Goal: Task Accomplishment & Management: Use online tool/utility

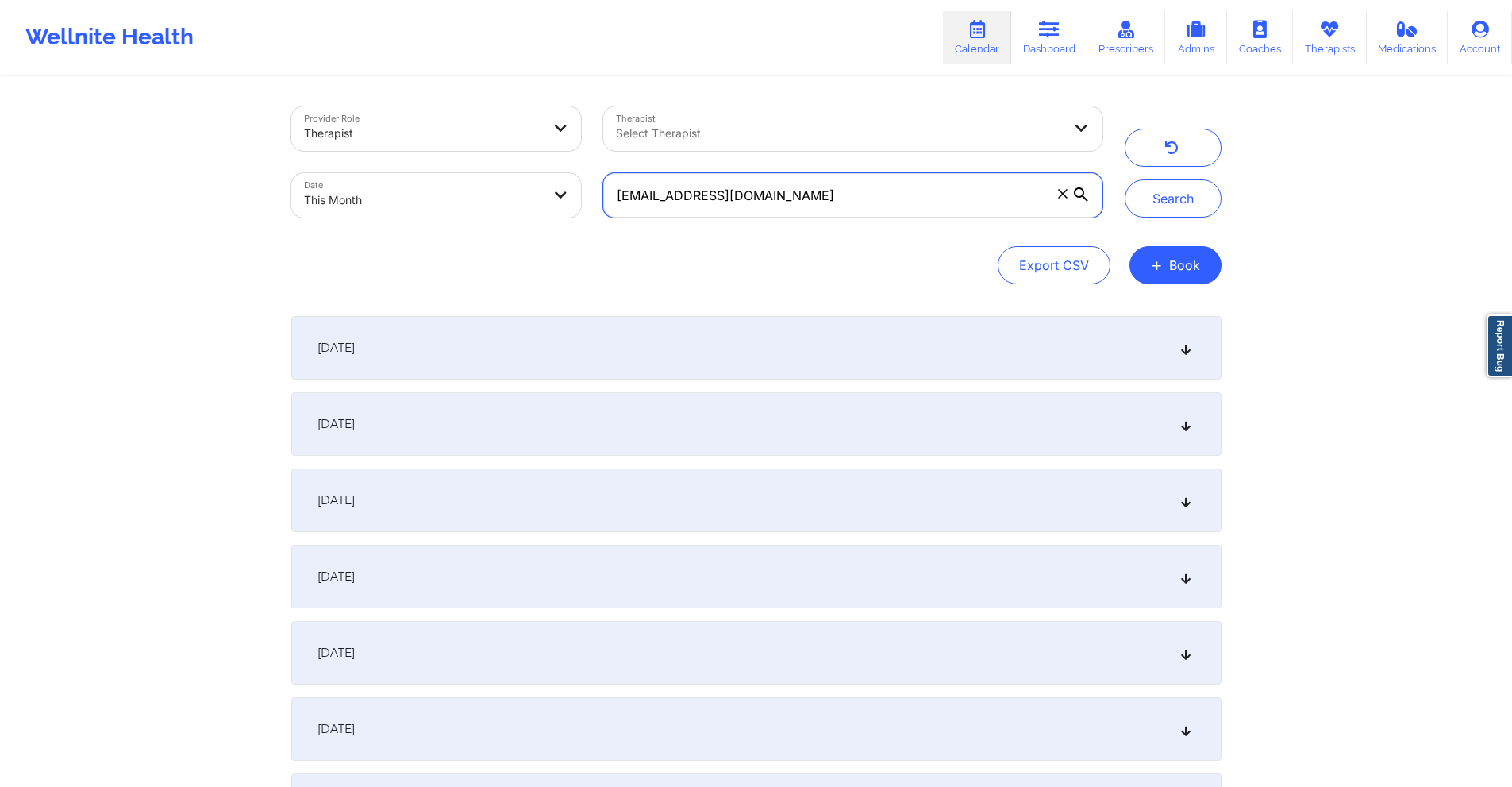
click at [867, 187] on input "its.dara@gmail.com" at bounding box center [852, 194] width 499 height 44
paste input "sheenacardona25"
click at [1167, 206] on button "Search" at bounding box center [1174, 199] width 97 height 38
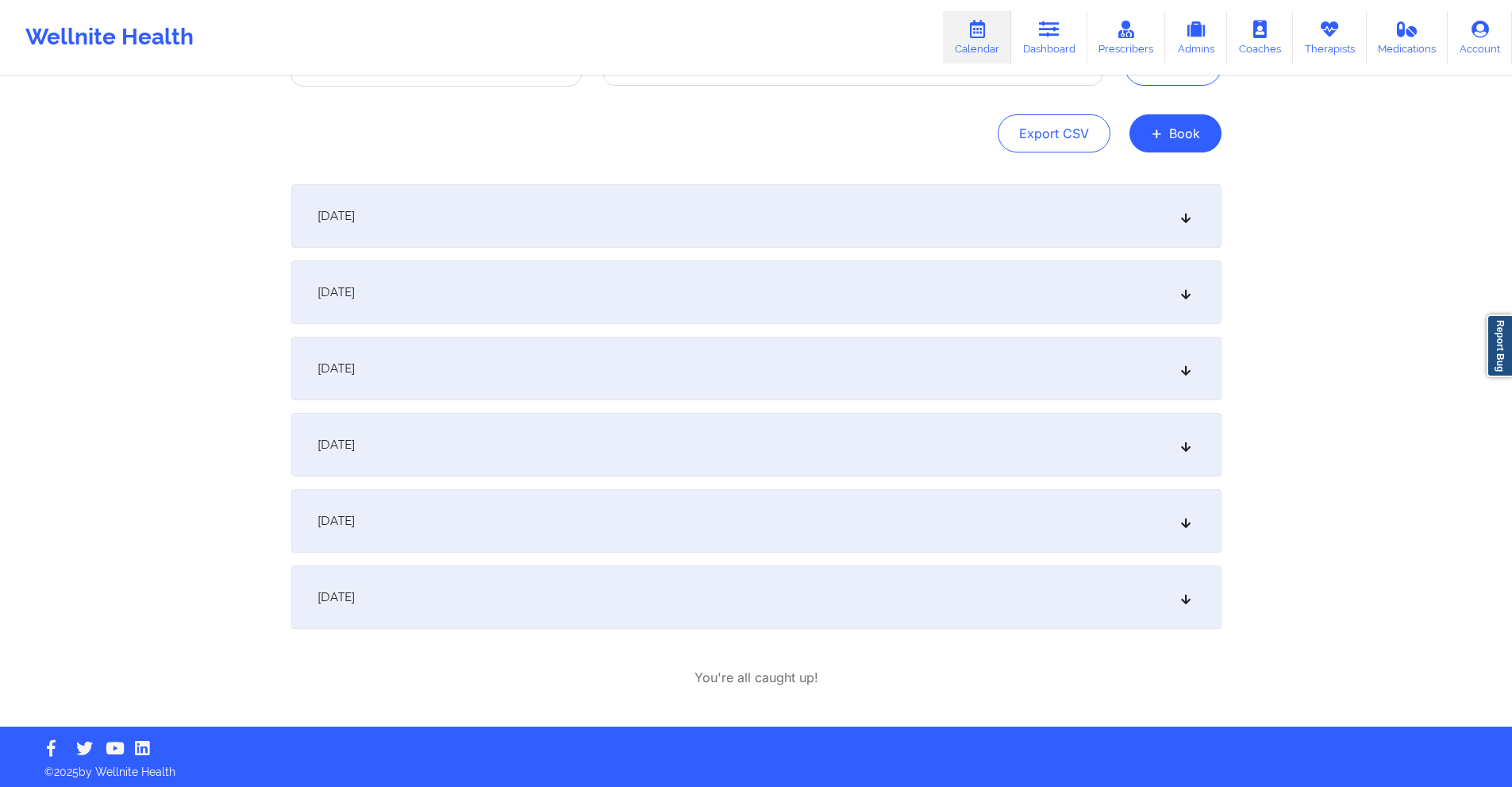
scroll to position [135, 0]
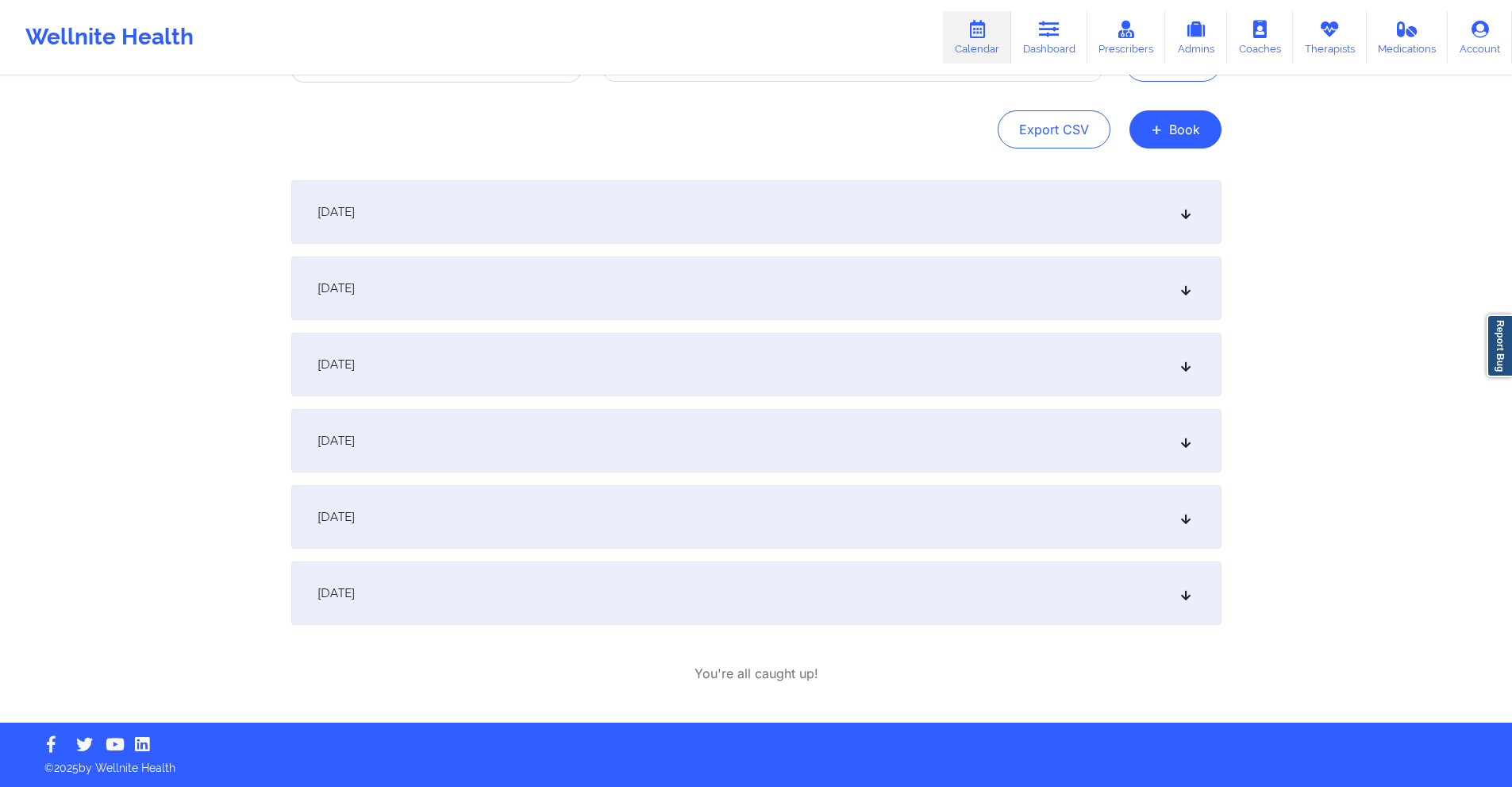
click at [586, 432] on div "September 22, 2025" at bounding box center [756, 440] width 930 height 63
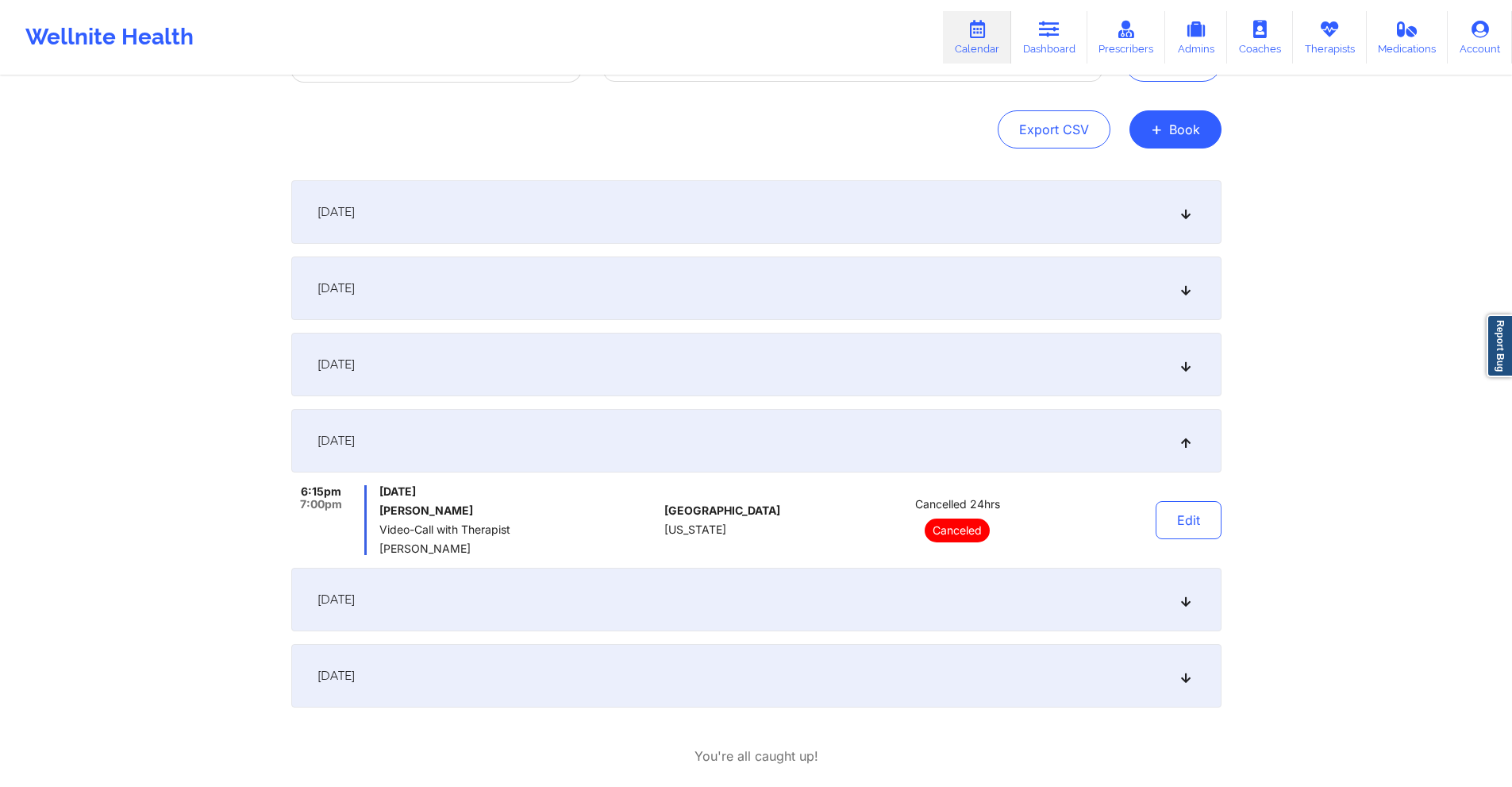
click at [647, 586] on div "September 23, 2025" at bounding box center [756, 599] width 930 height 63
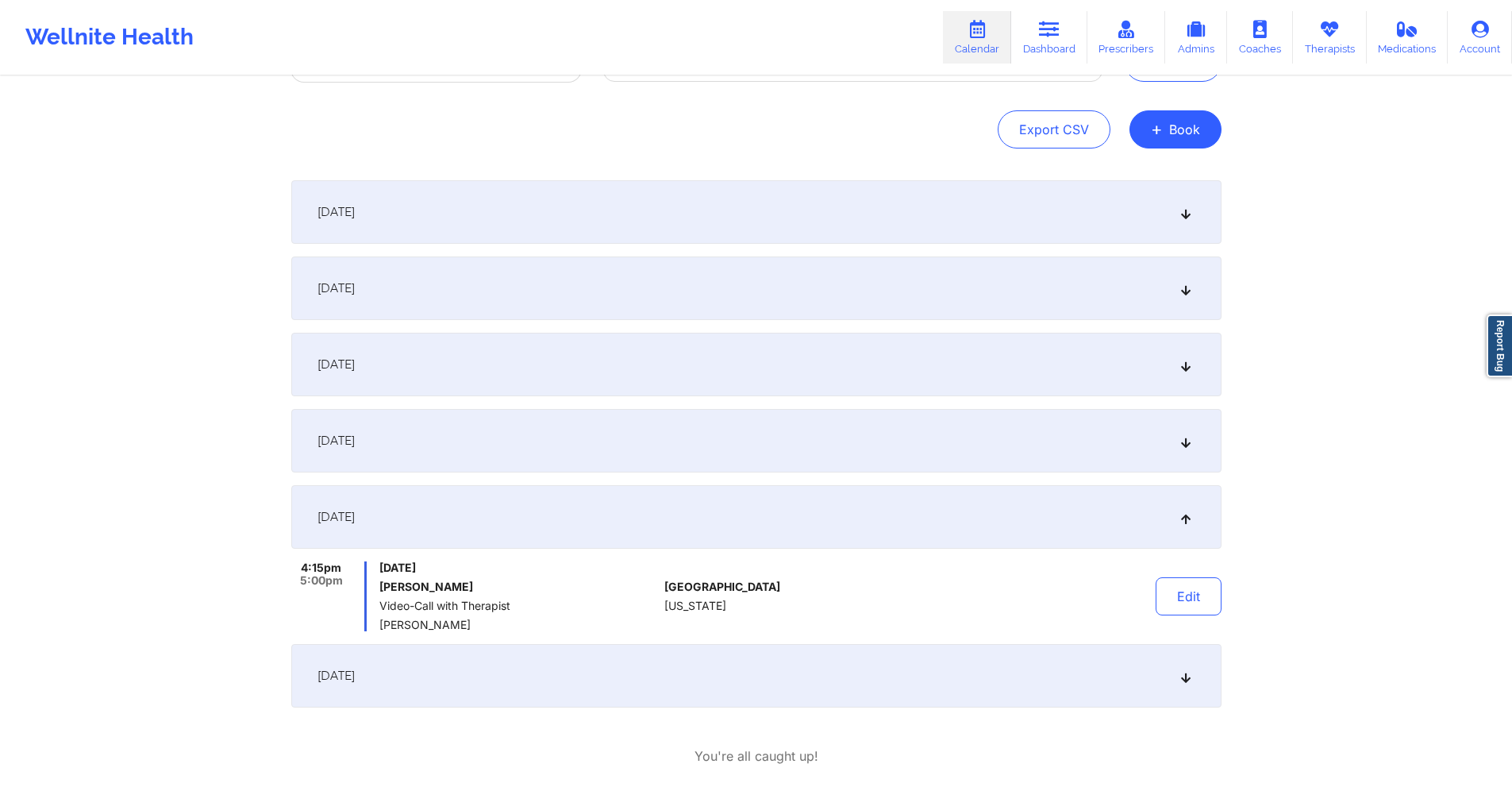
scroll to position [219, 0]
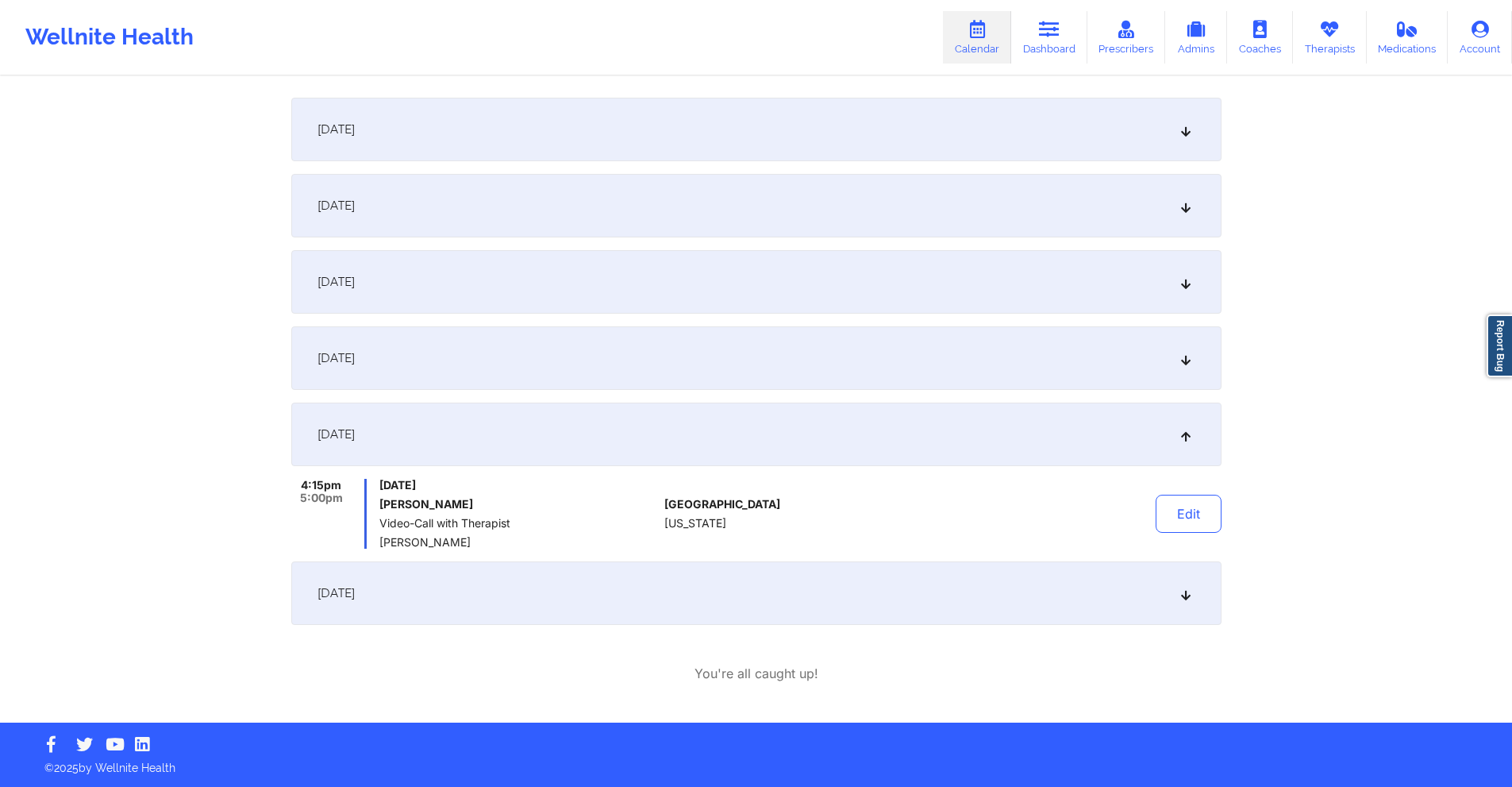
click at [710, 580] on div "September 29, 2025" at bounding box center [756, 593] width 930 height 63
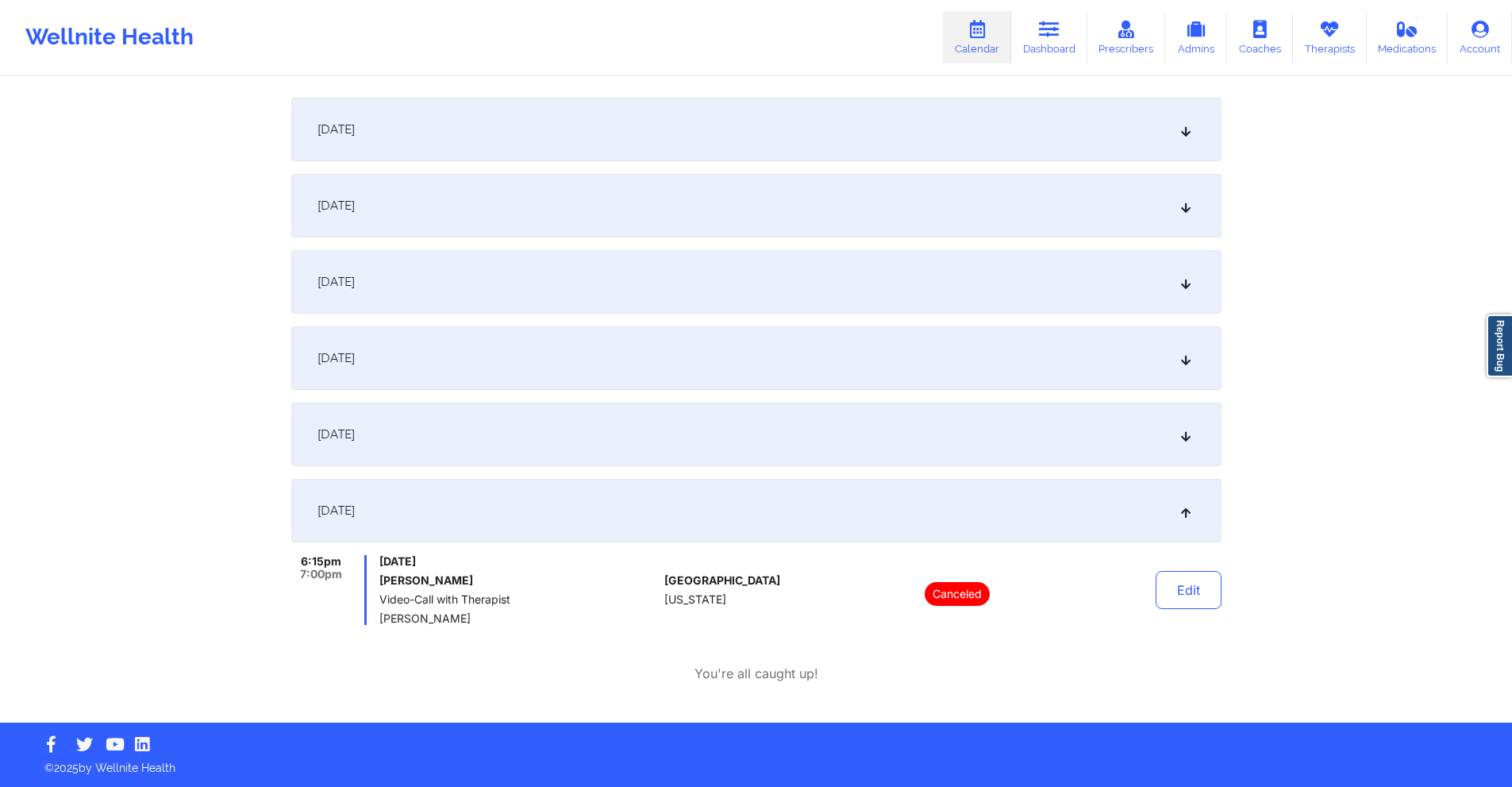
click at [583, 423] on div "September 23, 2025" at bounding box center [756, 434] width 930 height 63
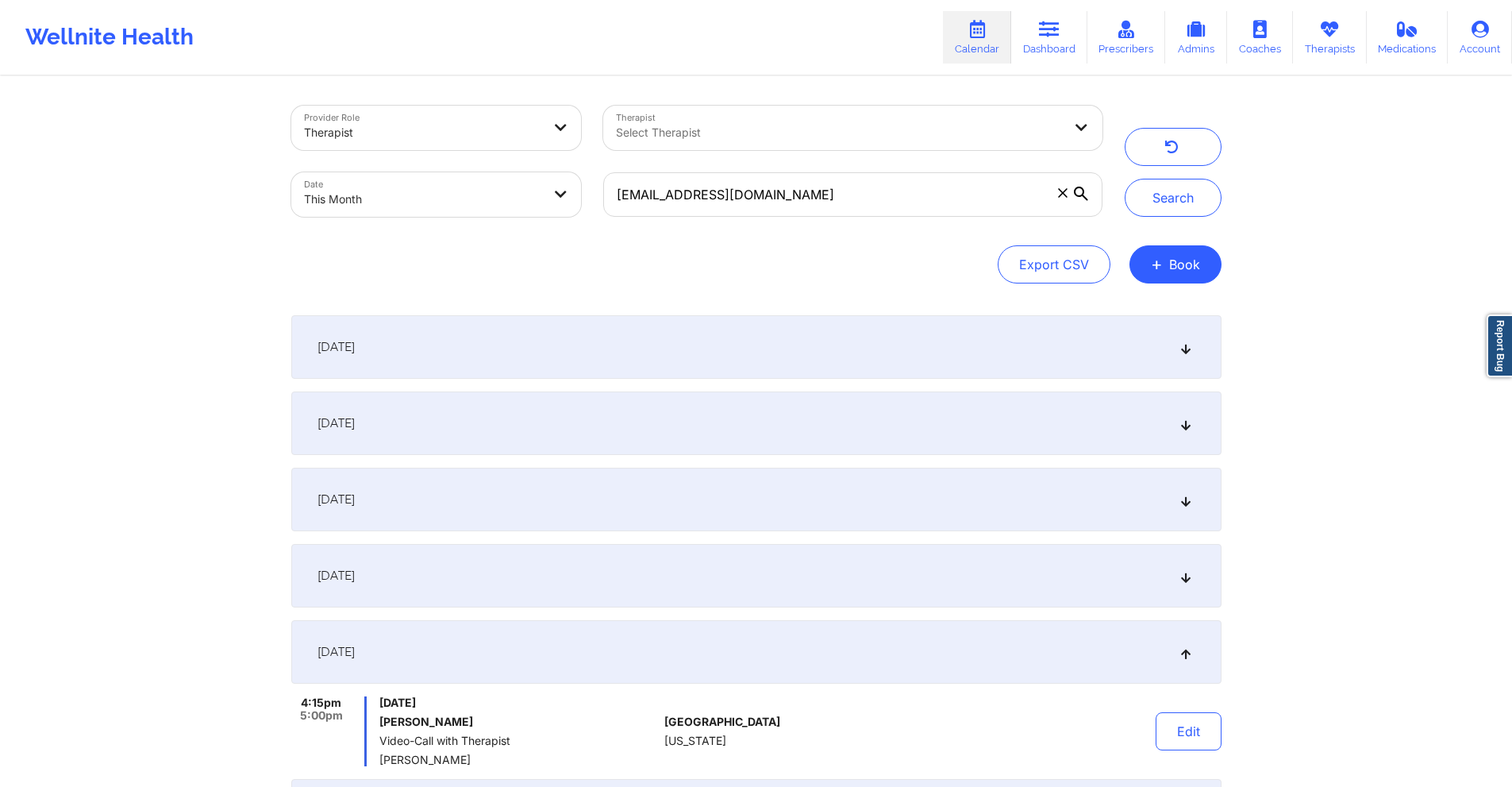
scroll to position [0, 0]
click at [808, 193] on input "sheenacardona25@gmail.com" at bounding box center [852, 194] width 499 height 44
paste input "nicolenykren@yahoo"
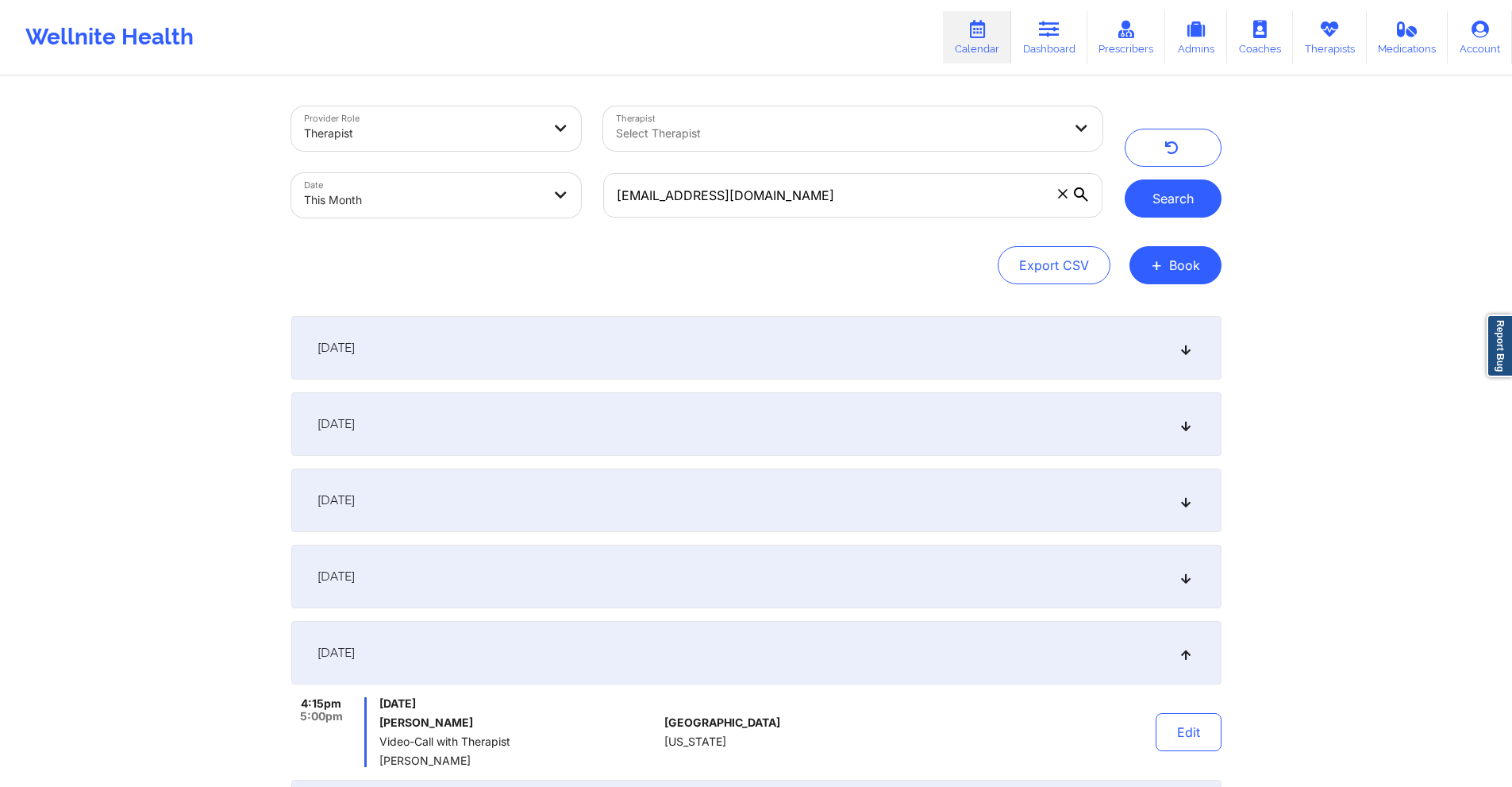
click at [1174, 202] on button "Search" at bounding box center [1174, 199] width 97 height 38
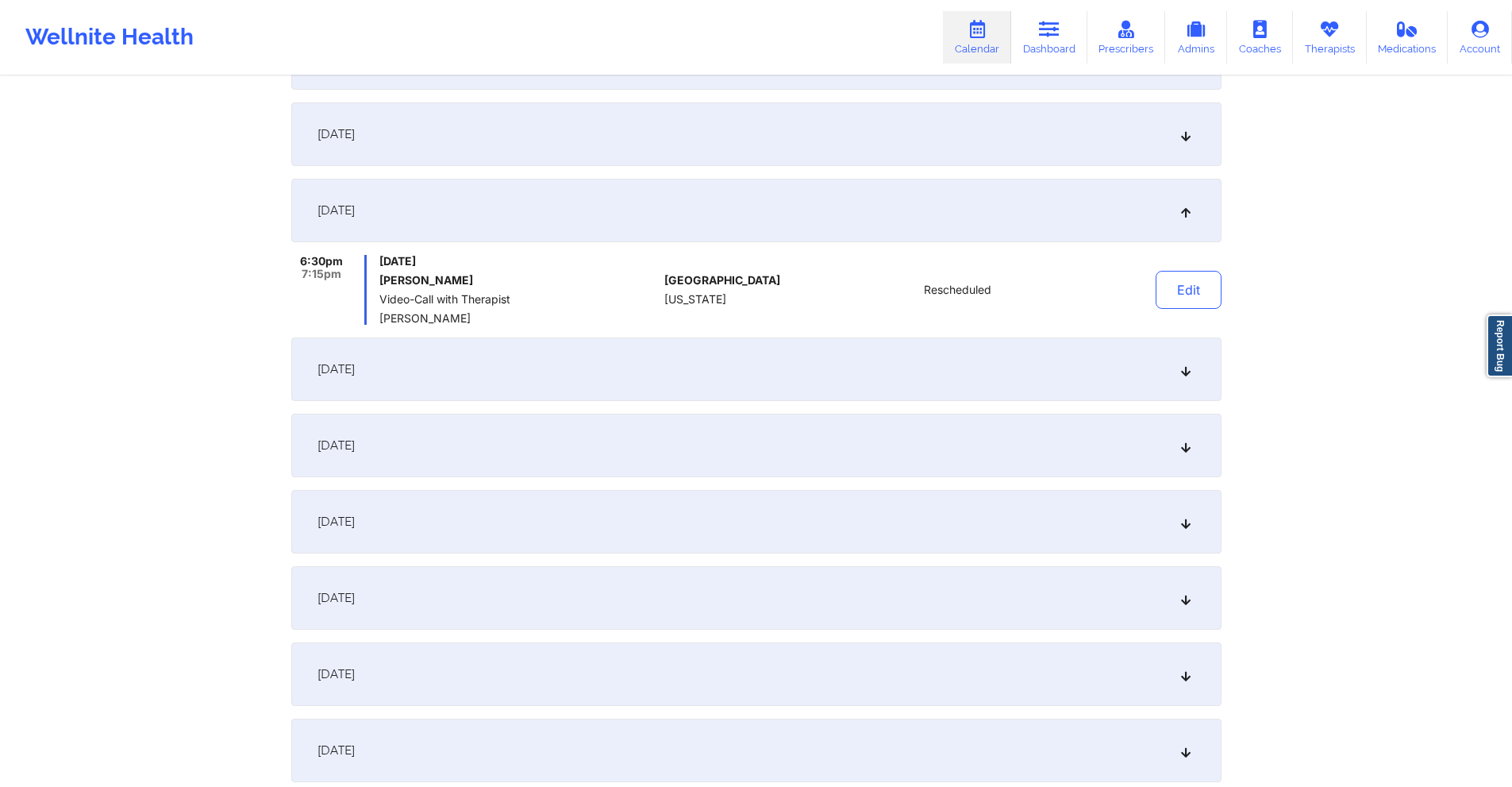
scroll to position [556, 0]
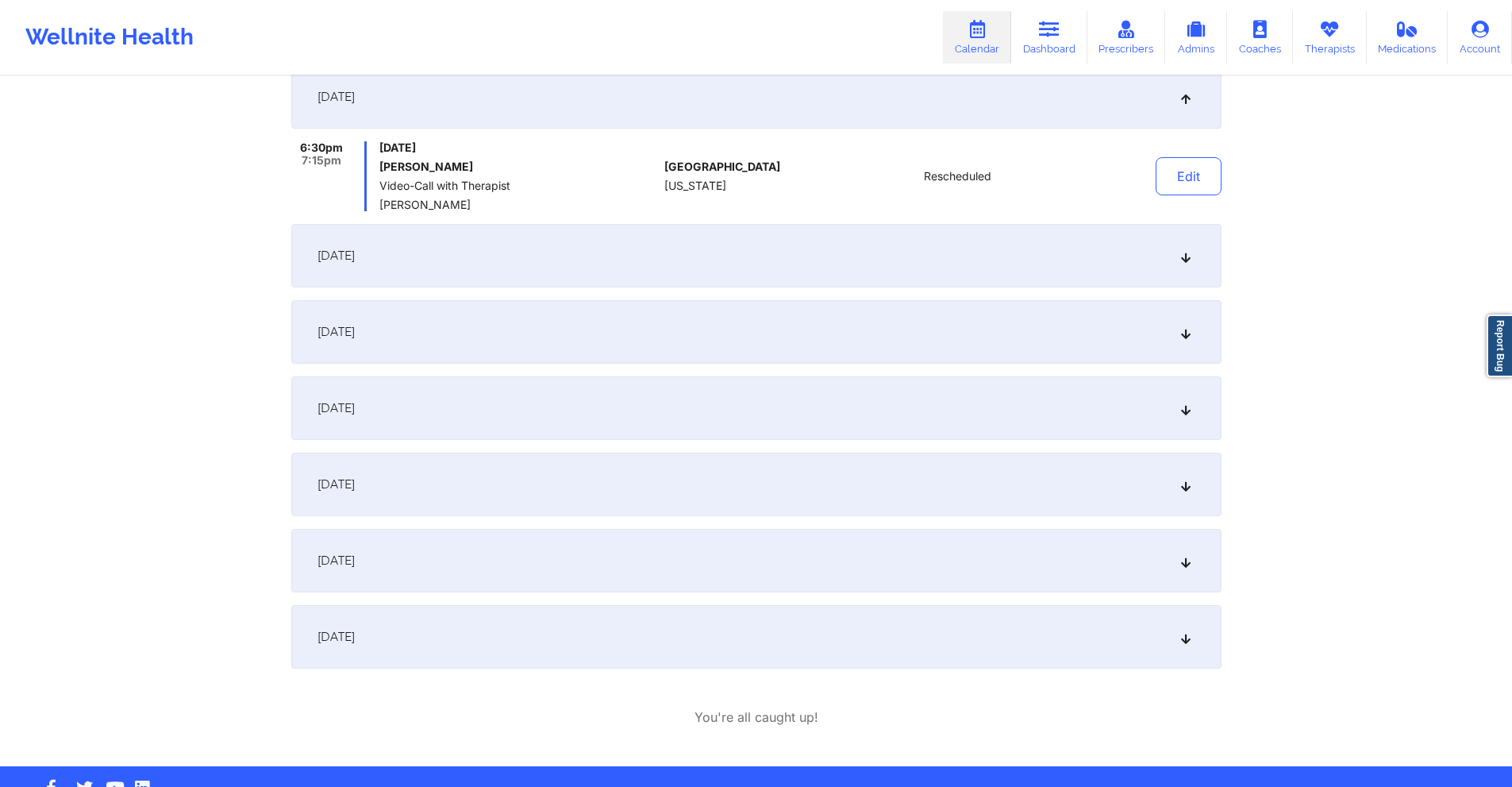
click at [820, 555] on div "September 25, 2025" at bounding box center [756, 560] width 930 height 63
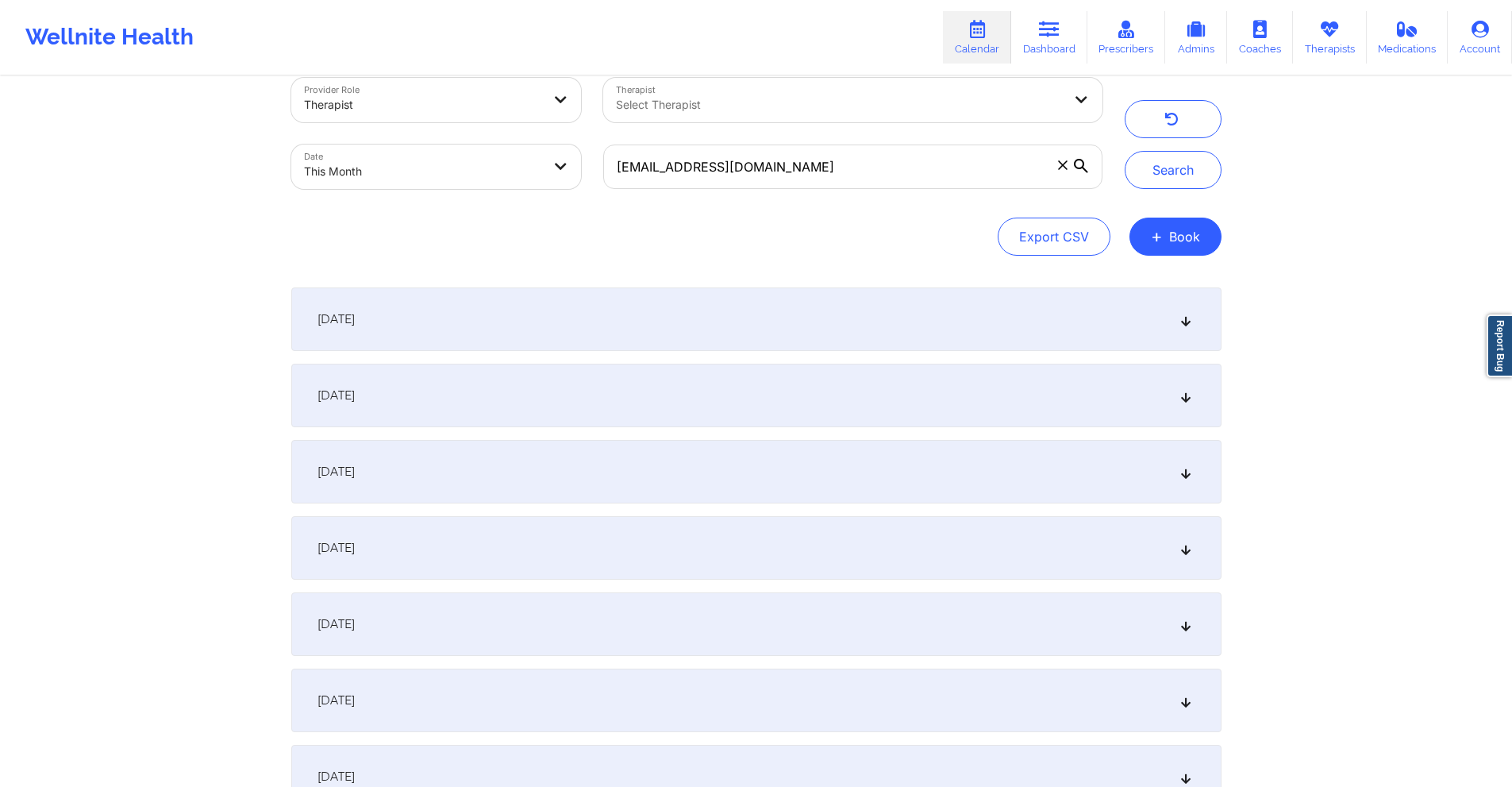
scroll to position [0, 0]
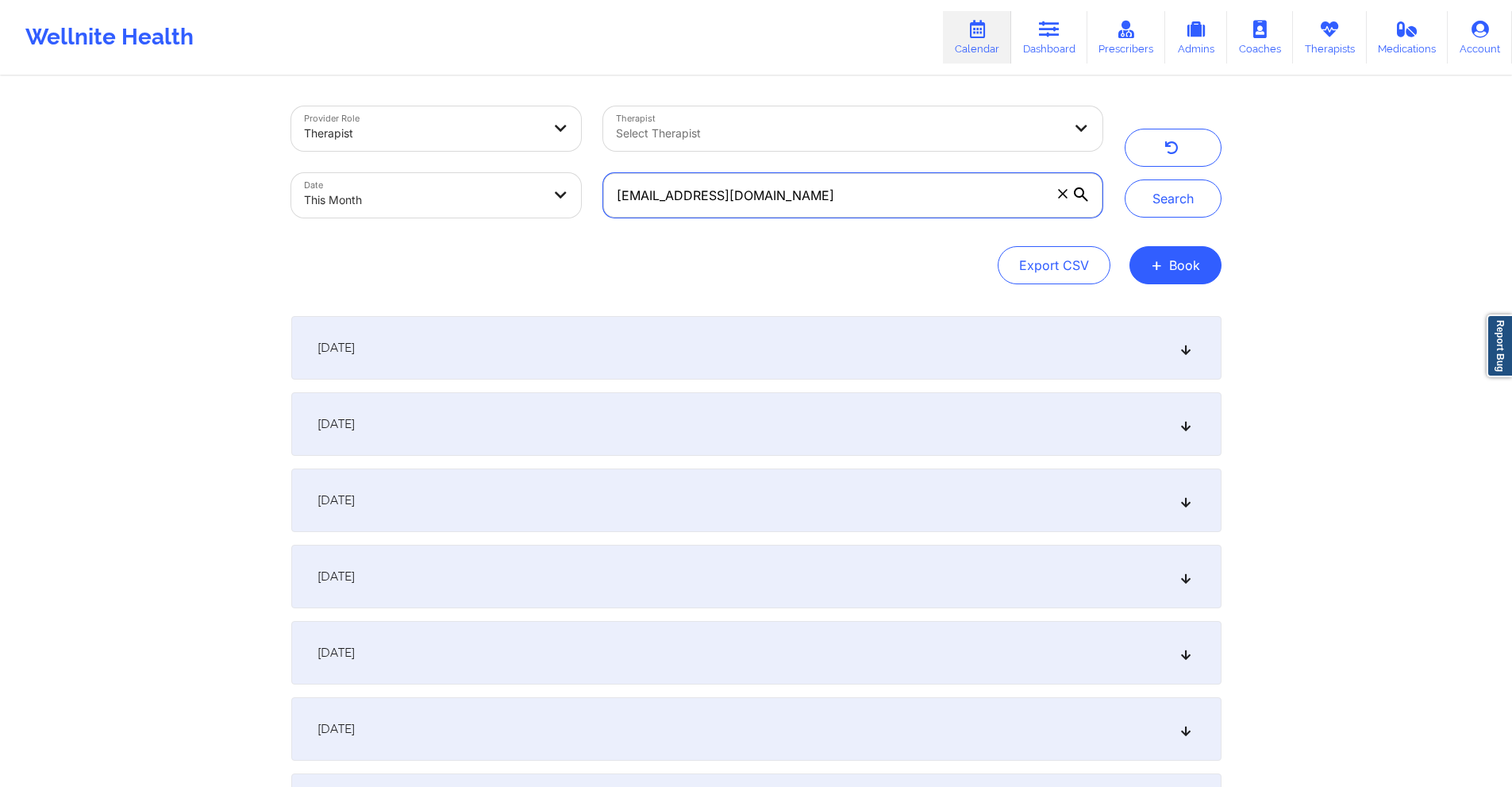
click at [815, 197] on input "nicolenykren@yahoo.com" at bounding box center [852, 194] width 499 height 44
paste input "terry_chun2002"
type input "terry_chun2002@yahoo.com"
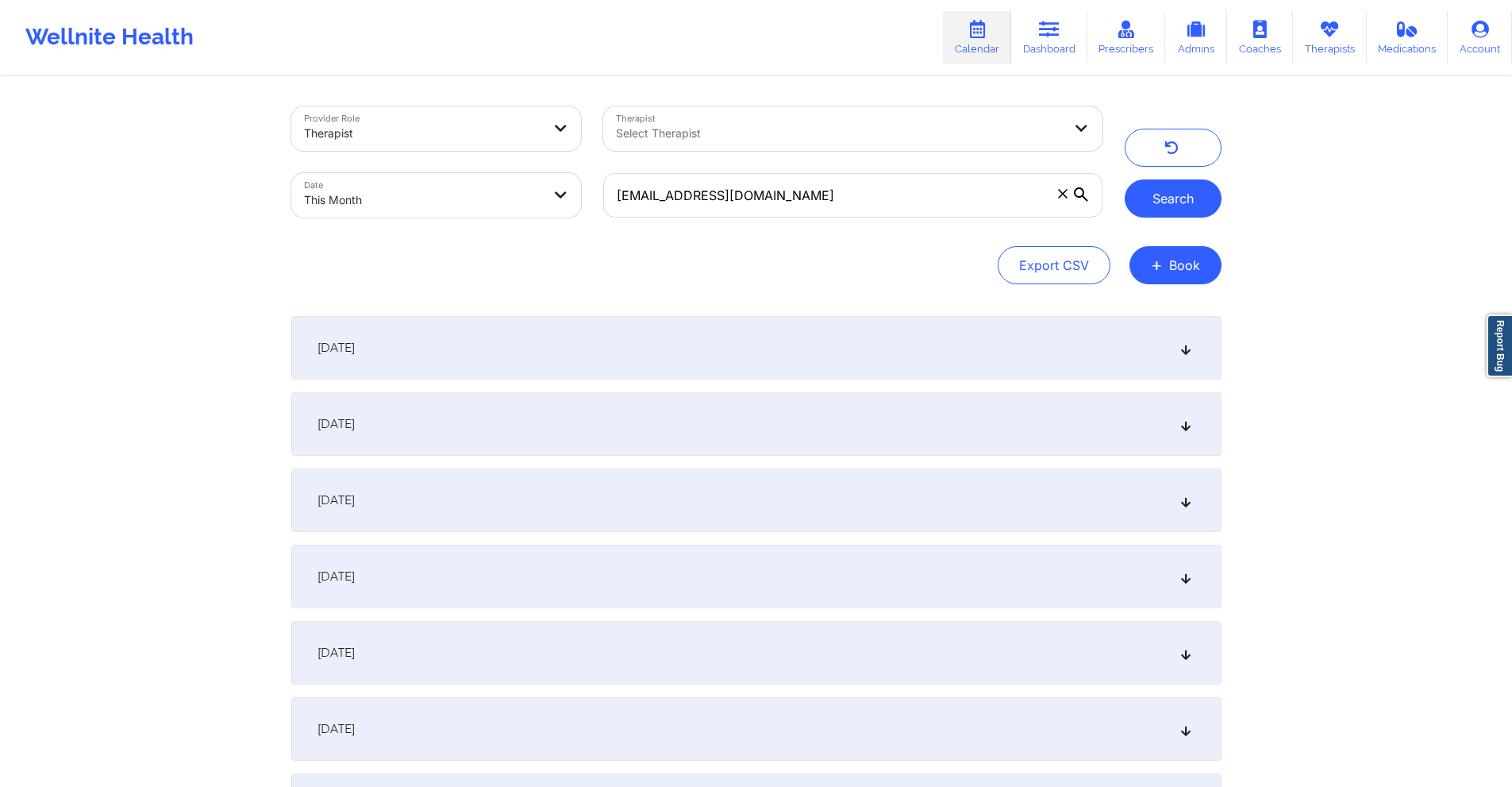
click at [1160, 203] on button "Search" at bounding box center [1174, 199] width 97 height 38
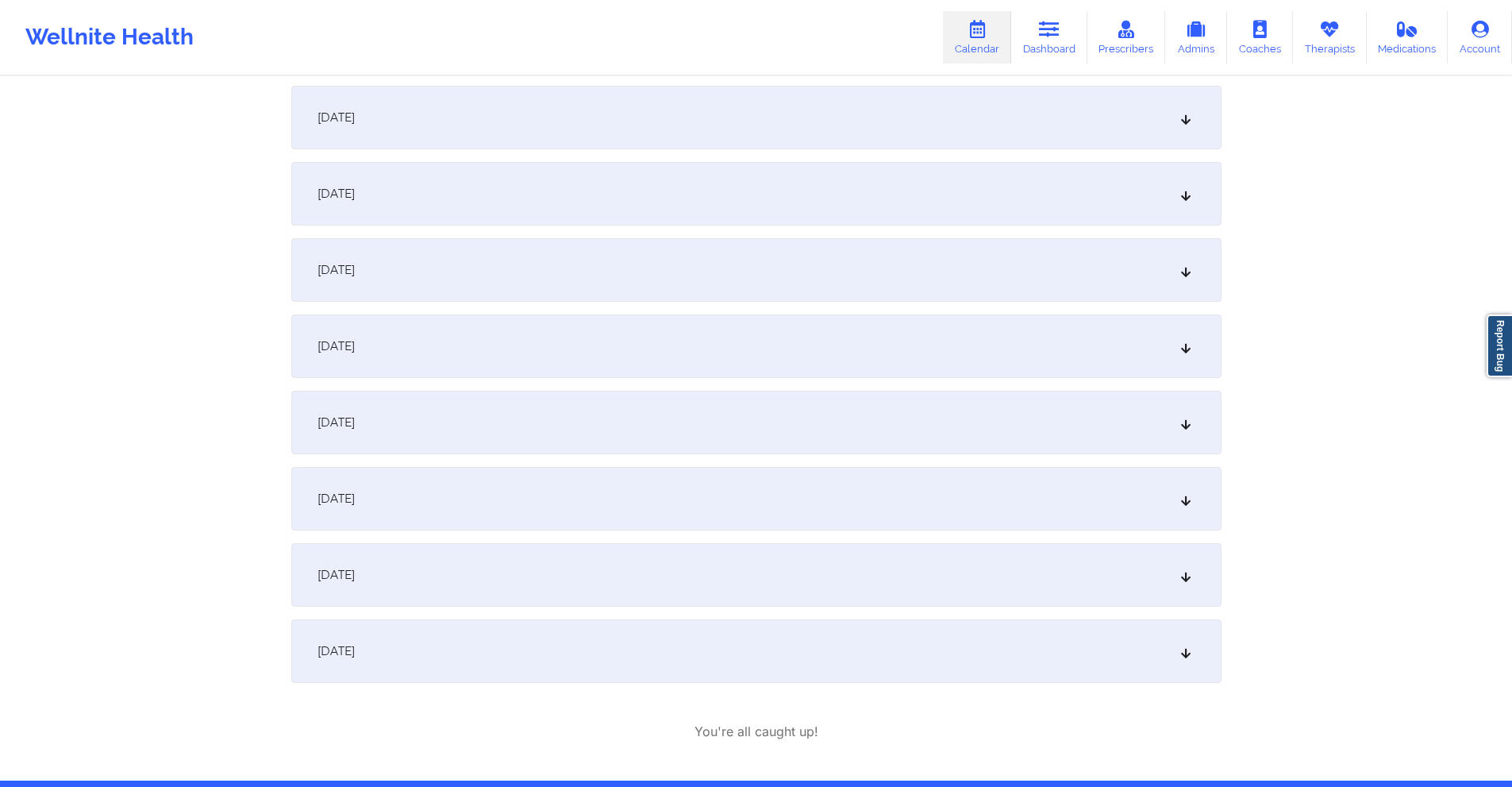
scroll to position [1229, 0]
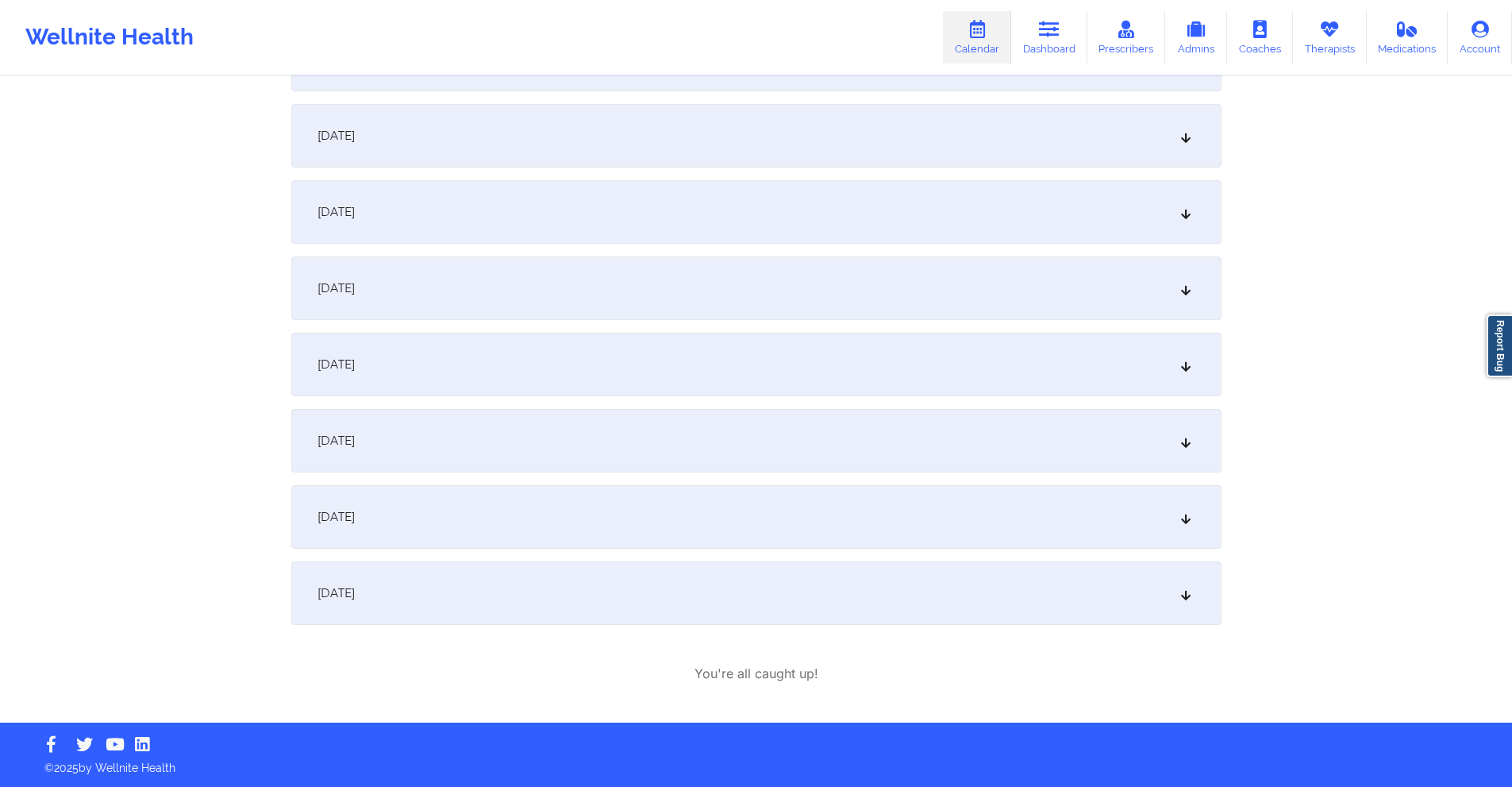
click at [617, 208] on div "September 20, 2025" at bounding box center [756, 212] width 930 height 63
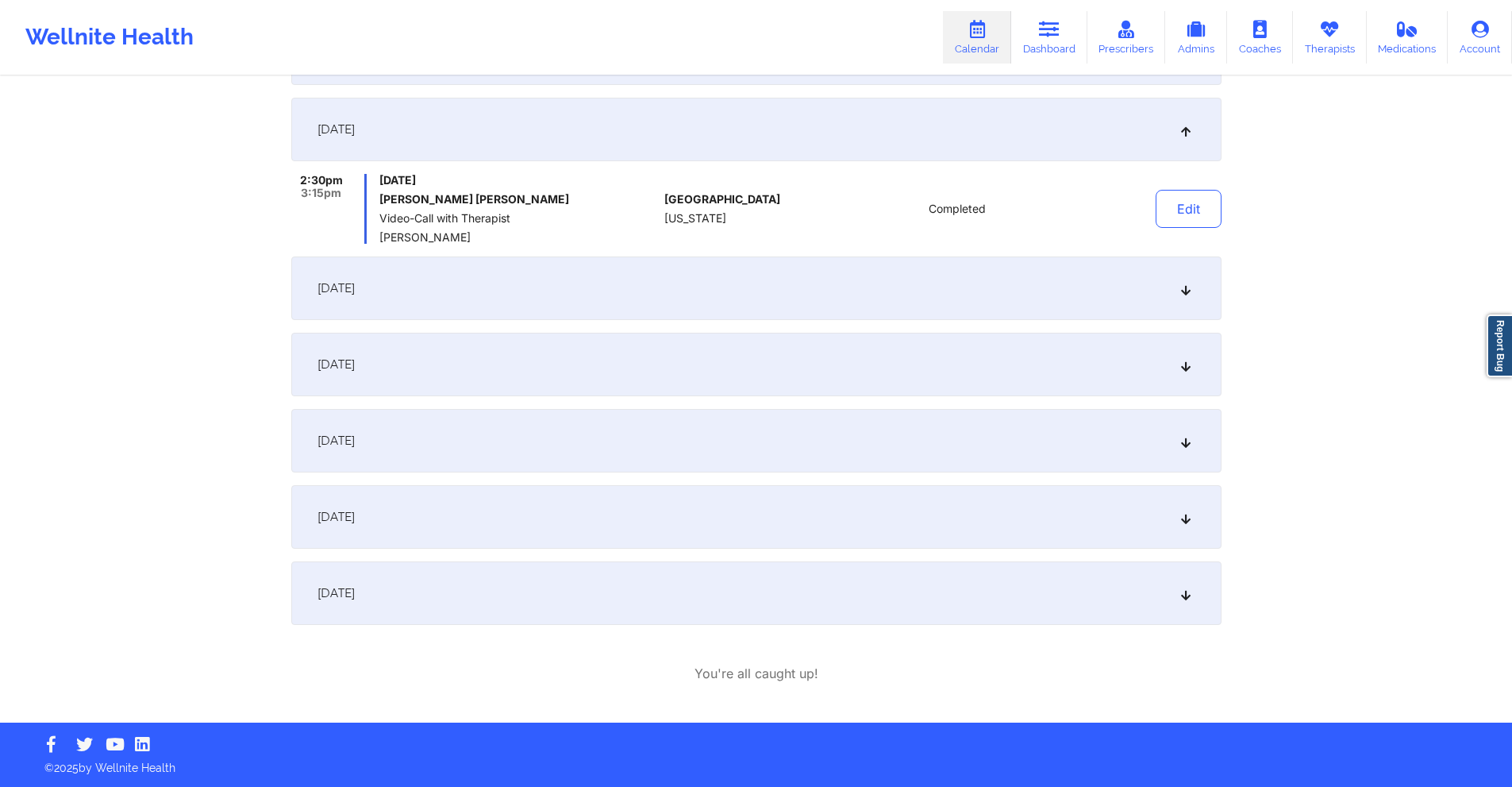
scroll to position [1133, 0]
click at [658, 272] on div "September 21, 2025" at bounding box center [756, 288] width 930 height 63
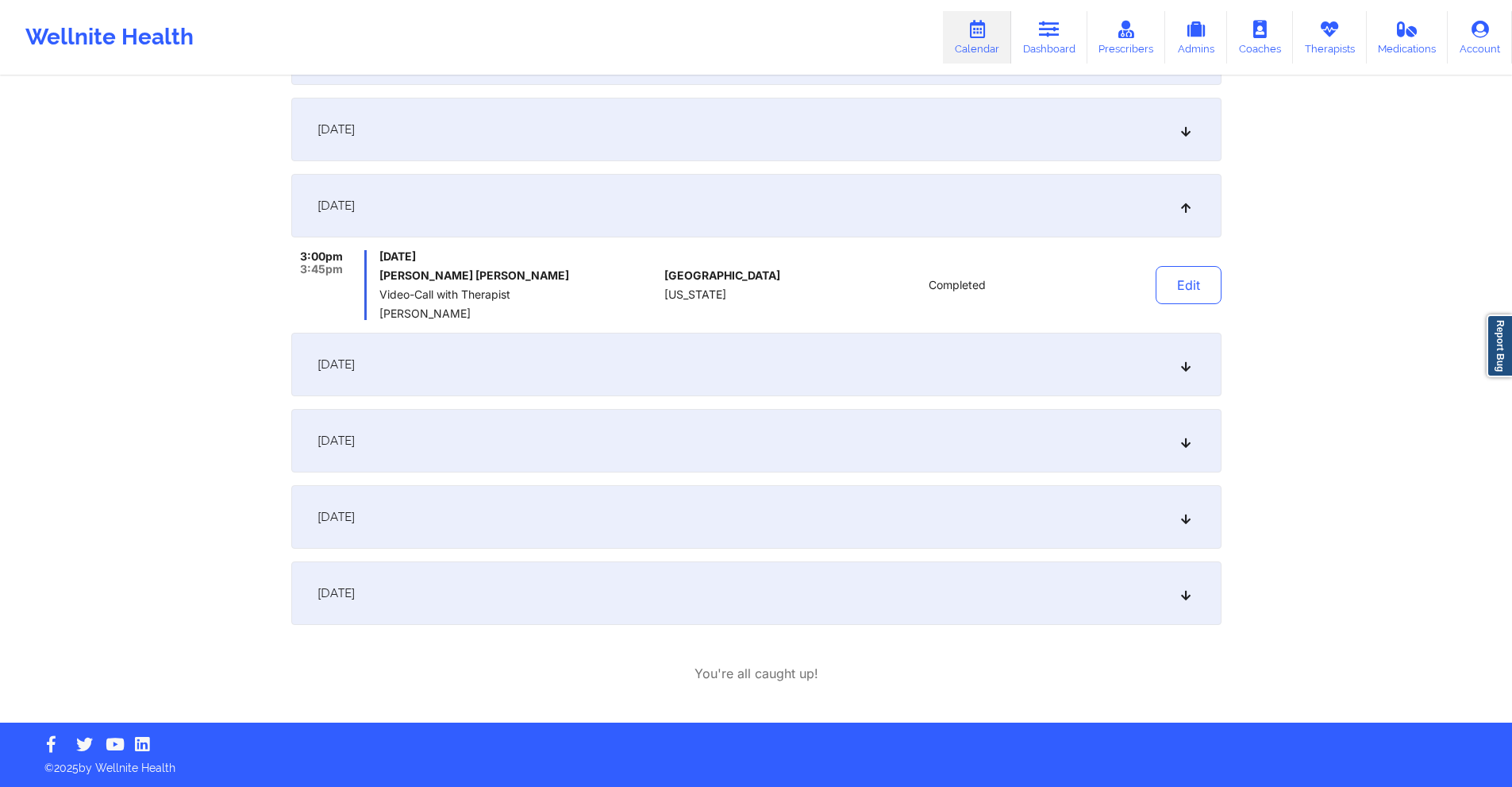
click at [671, 351] on div "September 23, 2025" at bounding box center [756, 364] width 930 height 63
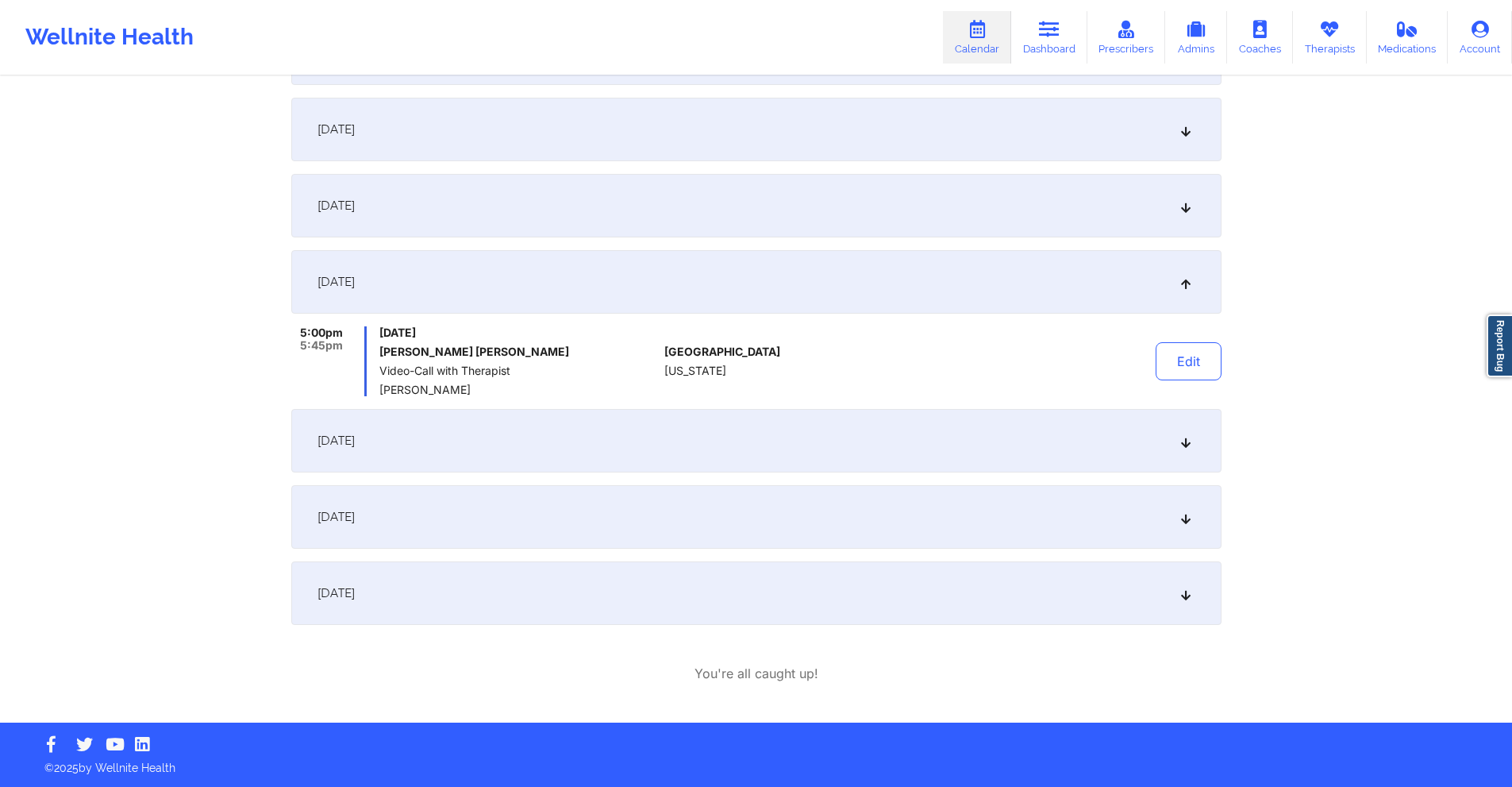
click at [670, 445] on div "September 24, 2025" at bounding box center [756, 440] width 930 height 63
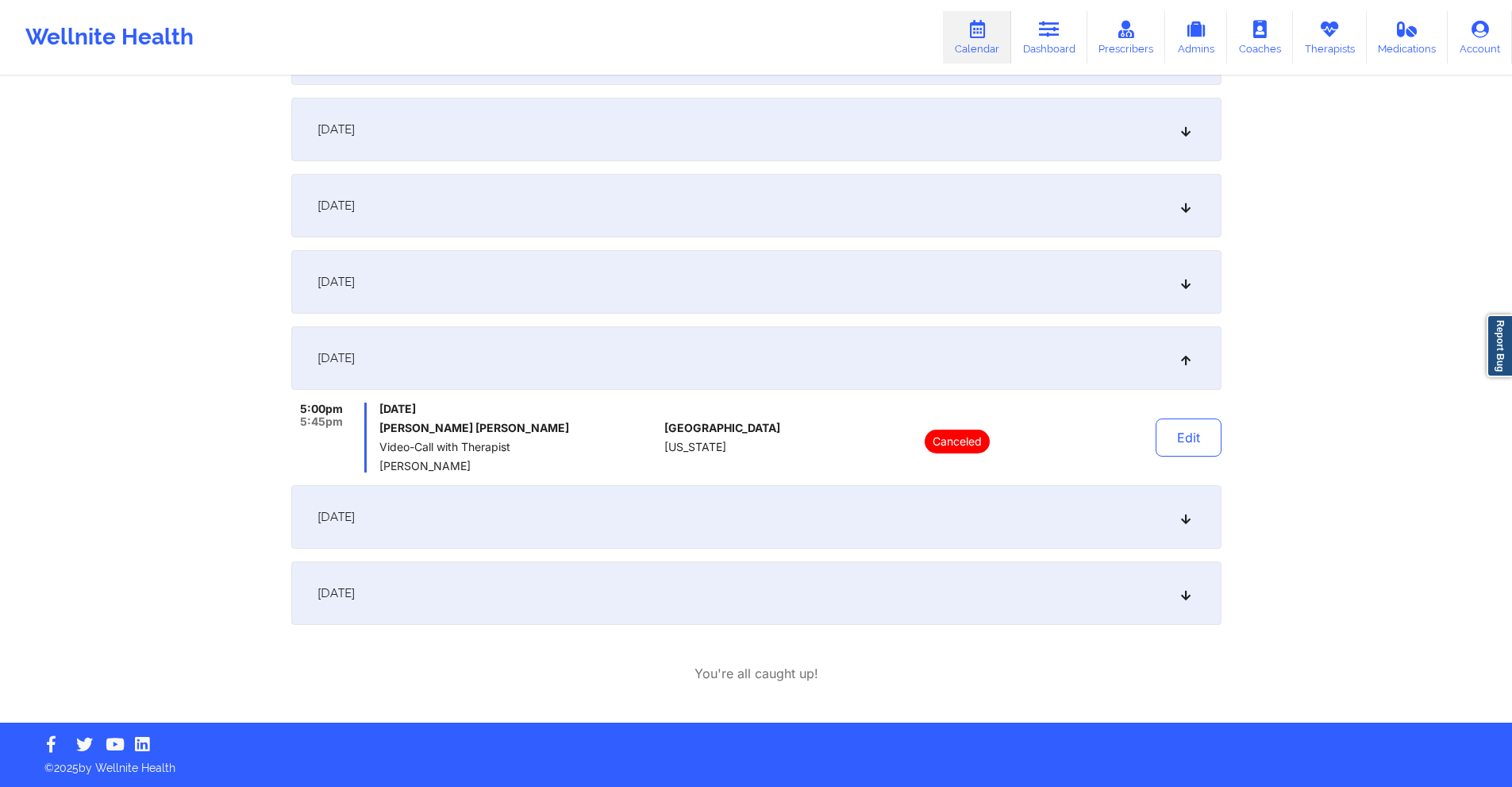
click at [644, 531] on div "September 25, 2025" at bounding box center [756, 516] width 930 height 63
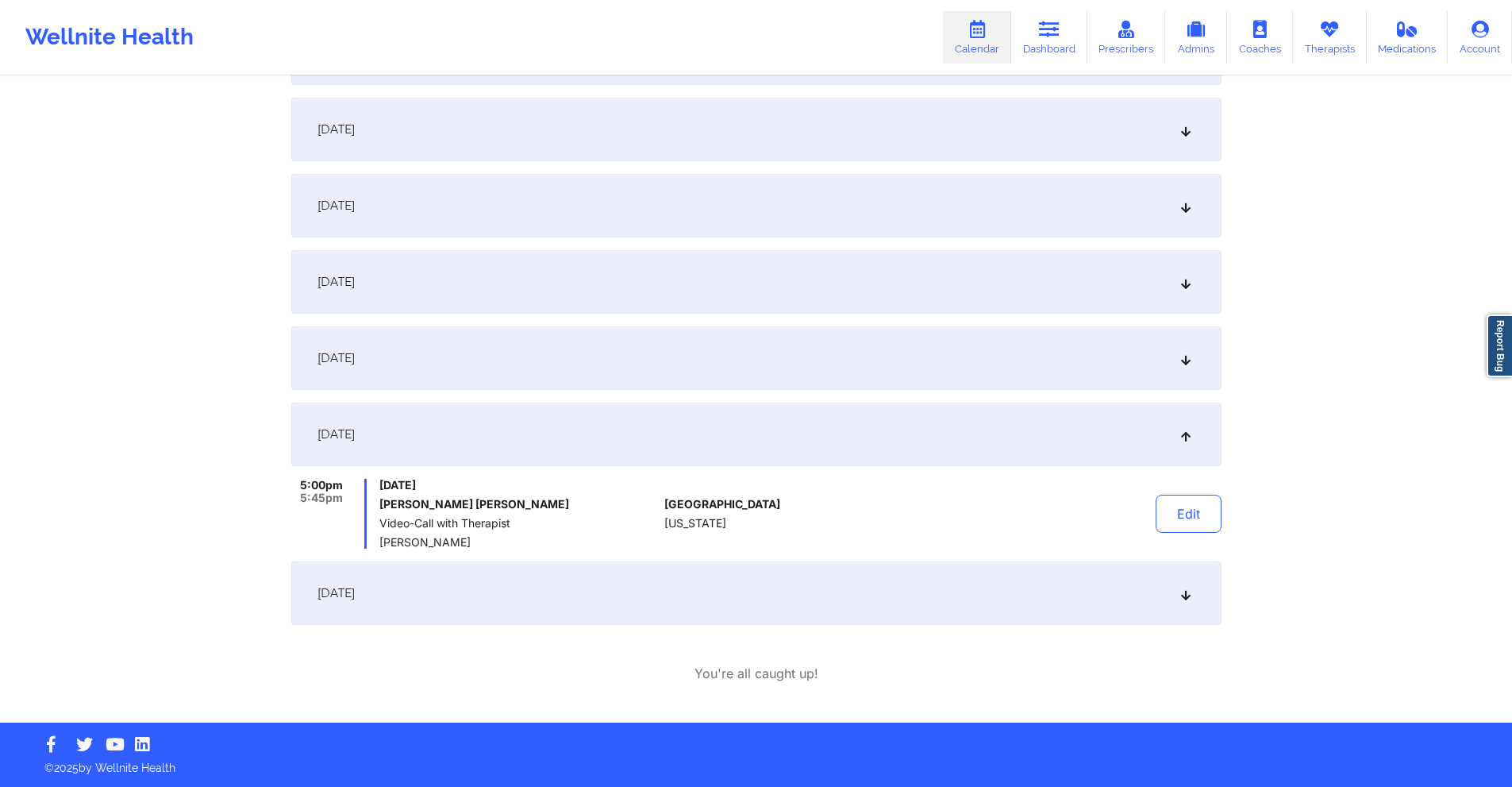
click at [634, 587] on div "September 27, 2025" at bounding box center [756, 593] width 930 height 63
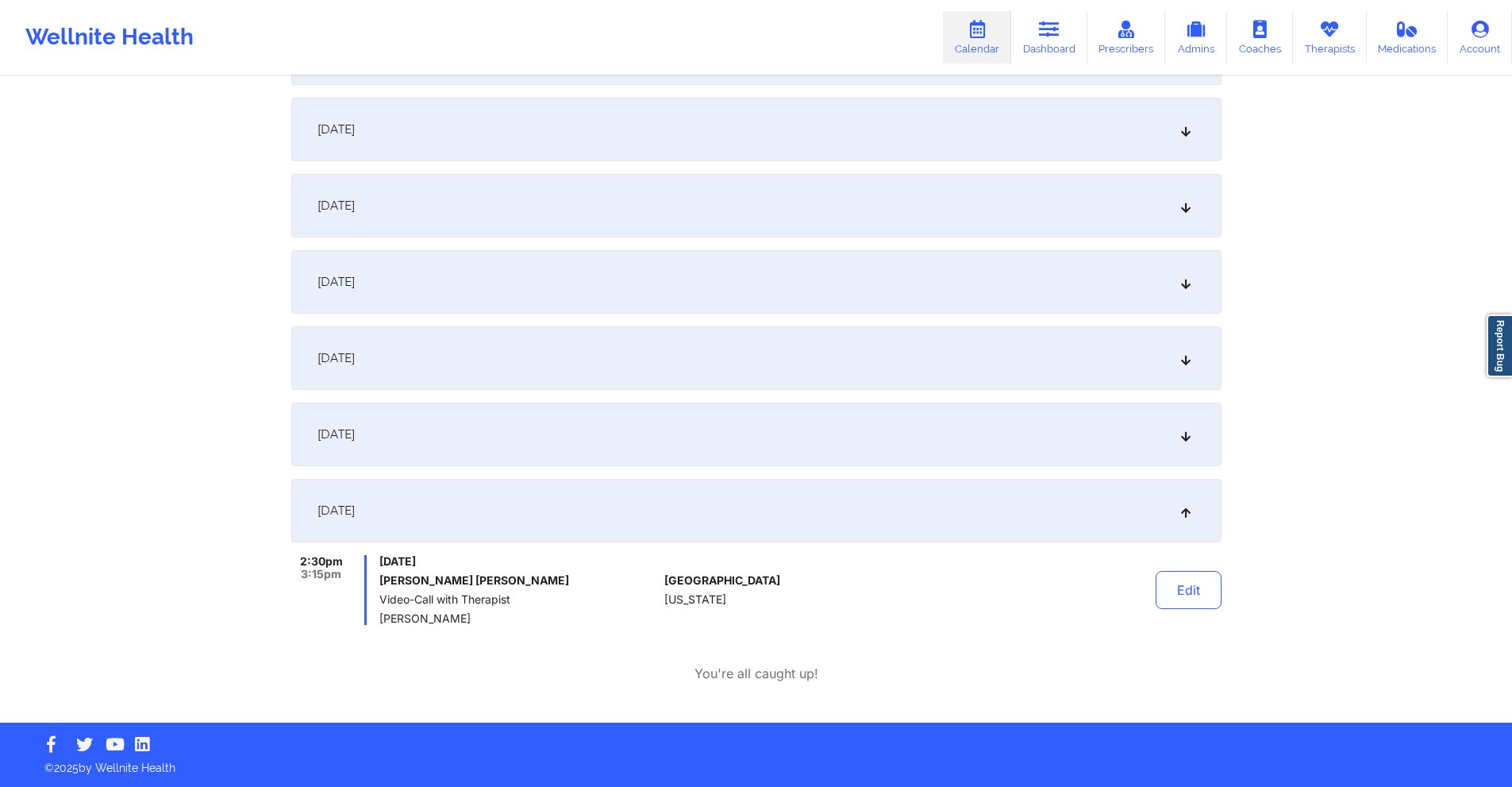
click at [617, 413] on div "September 25, 2025" at bounding box center [756, 434] width 930 height 63
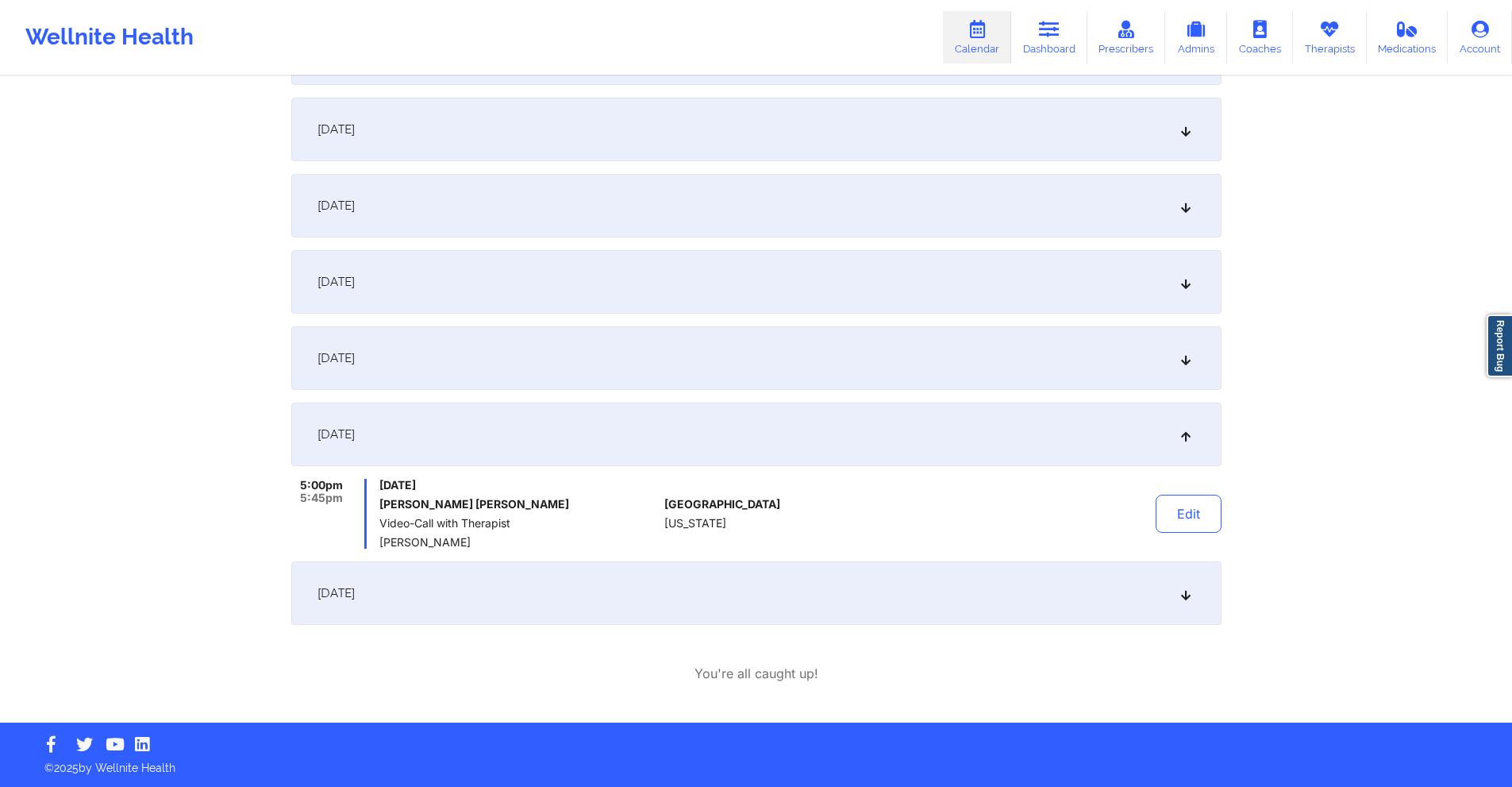
click at [612, 356] on div "September 24, 2025" at bounding box center [756, 357] width 930 height 63
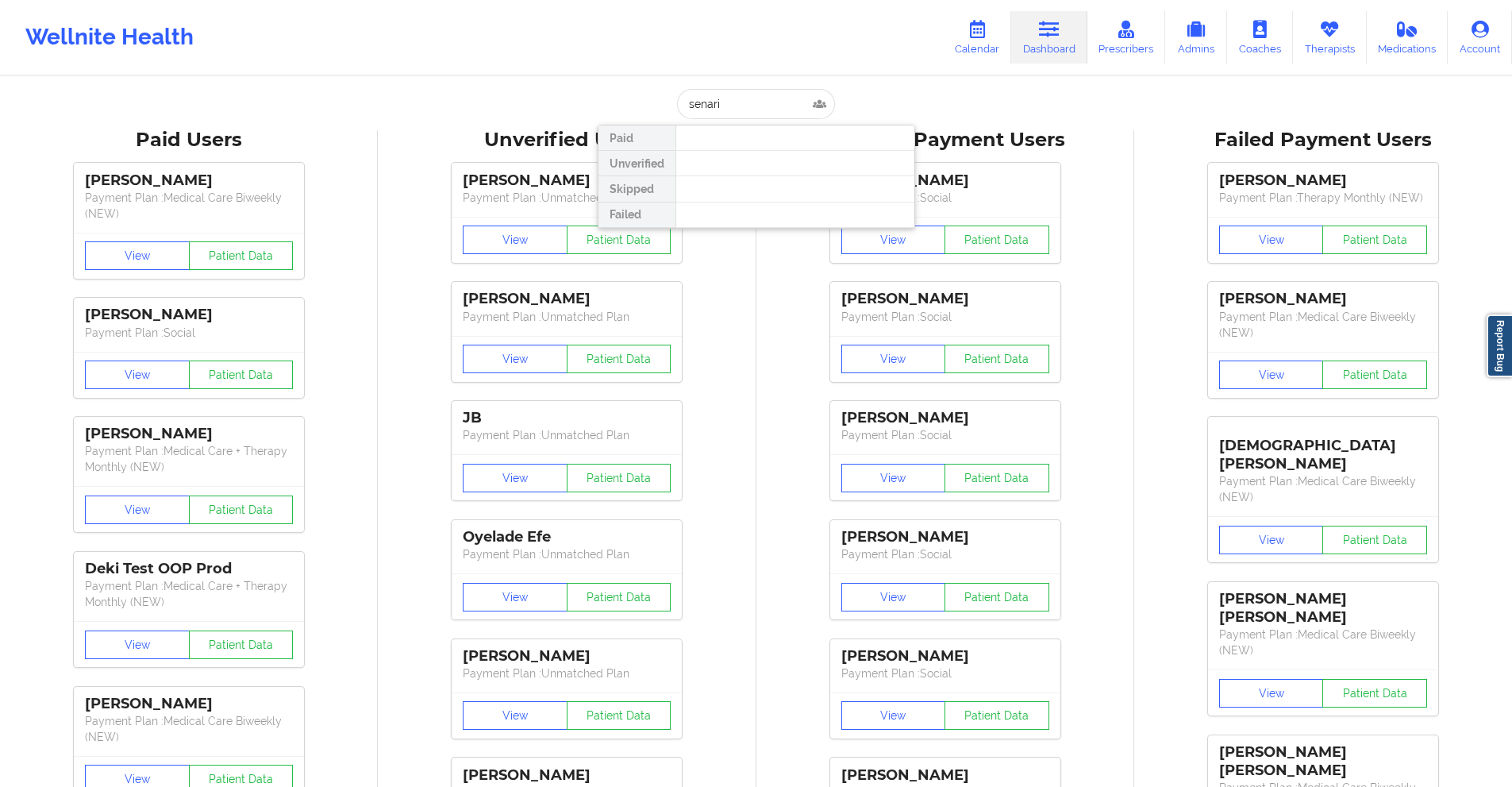
click at [759, 103] on input "senari" at bounding box center [756, 103] width 157 height 30
type input "[EMAIL_ADDRESS][DOMAIN_NAME]"
